Goal: Transaction & Acquisition: Purchase product/service

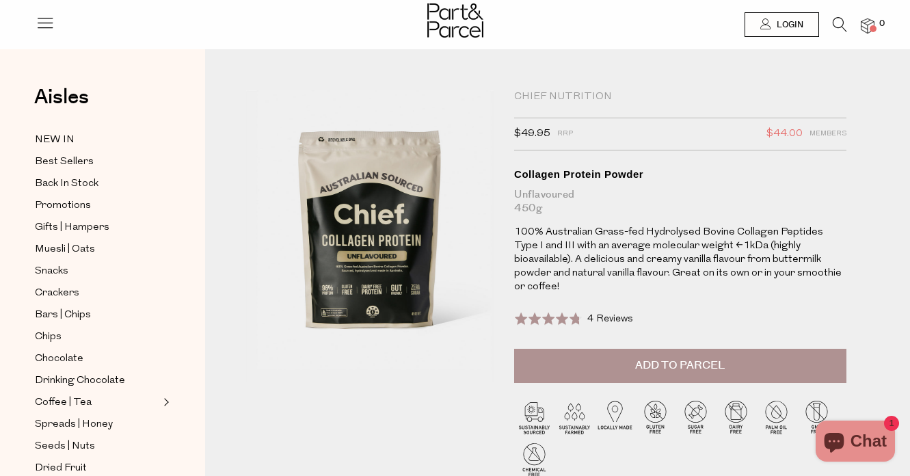
click at [836, 23] on icon at bounding box center [840, 24] width 14 height 15
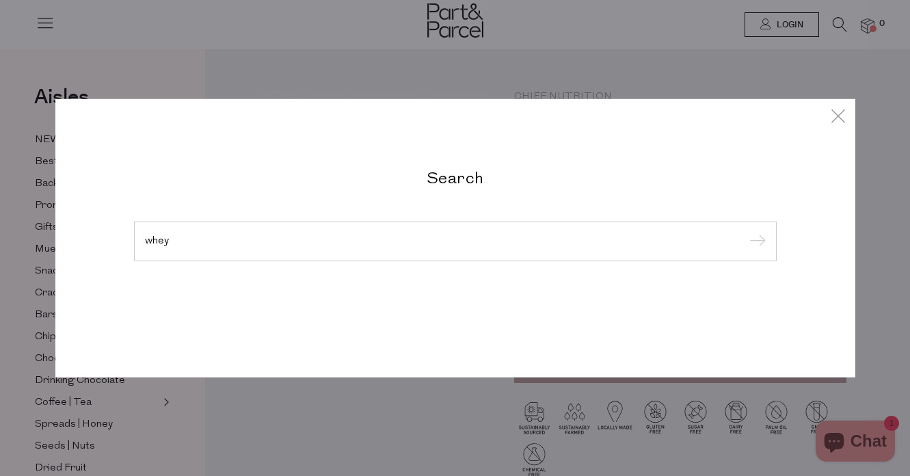
type input "whey"
click at [745, 232] on input "submit" at bounding box center [755, 242] width 21 height 21
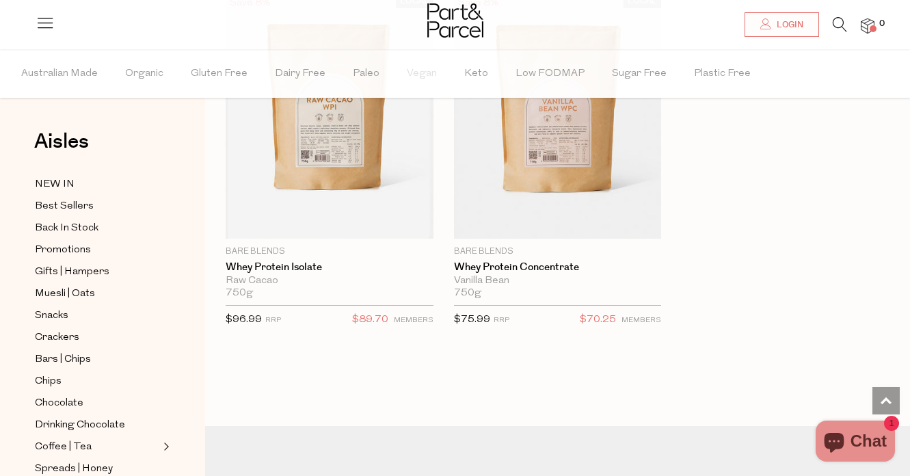
scroll to position [1067, 0]
